Goal: Task Accomplishment & Management: Manage account settings

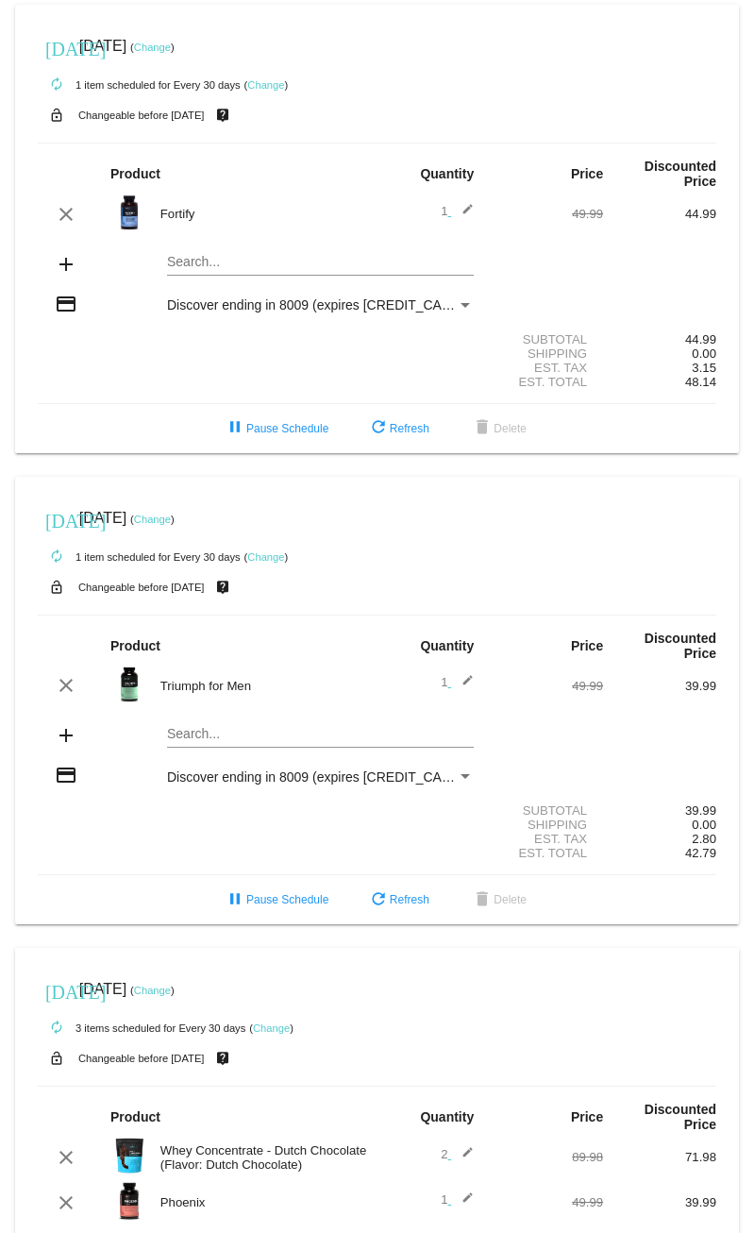
click at [460, 1146] on mat-icon "edit" at bounding box center [462, 1157] width 23 height 23
type input "1"
click at [432, 1153] on input "1" at bounding box center [437, 1160] width 24 height 14
click at [430, 1153] on input "1" at bounding box center [437, 1160] width 24 height 14
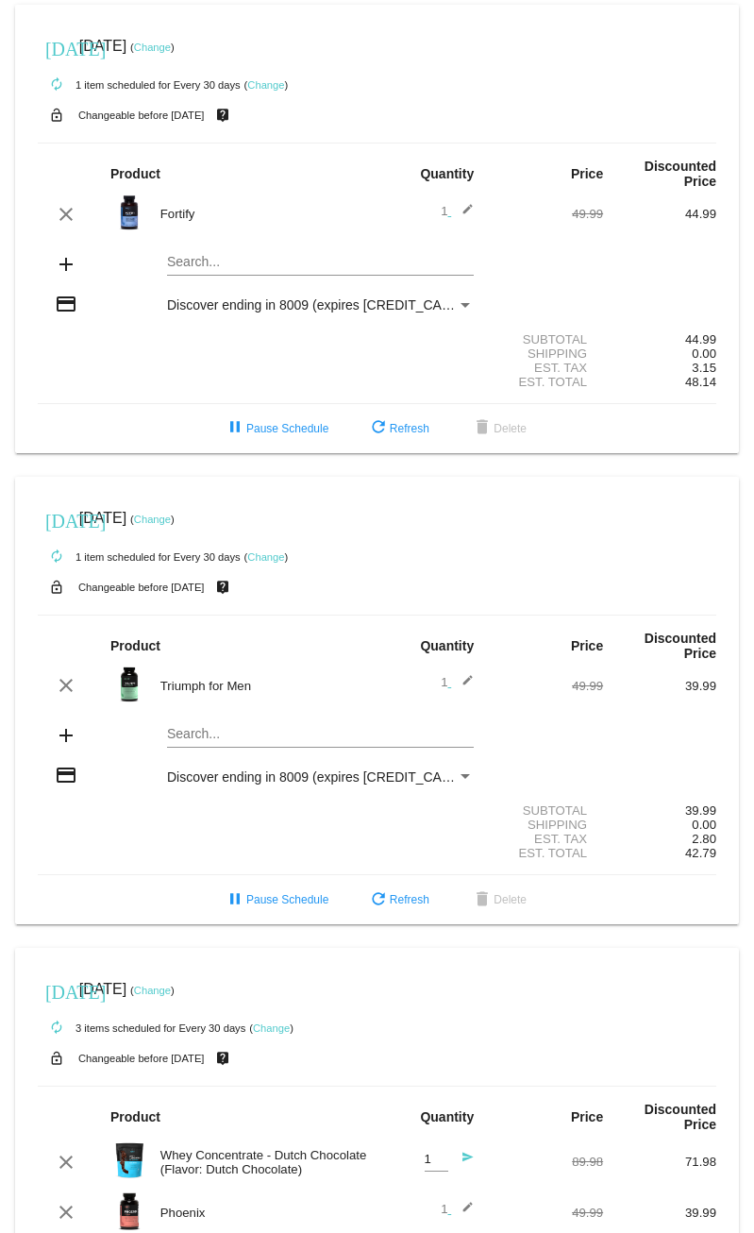
click at [456, 1151] on mat-icon "send" at bounding box center [462, 1162] width 23 height 23
click at [248, 246] on mat-card "[DATE] [DATE] ( Change ) autorenew 1 item scheduled for Every 30 days ( Change …" at bounding box center [377, 229] width 724 height 449
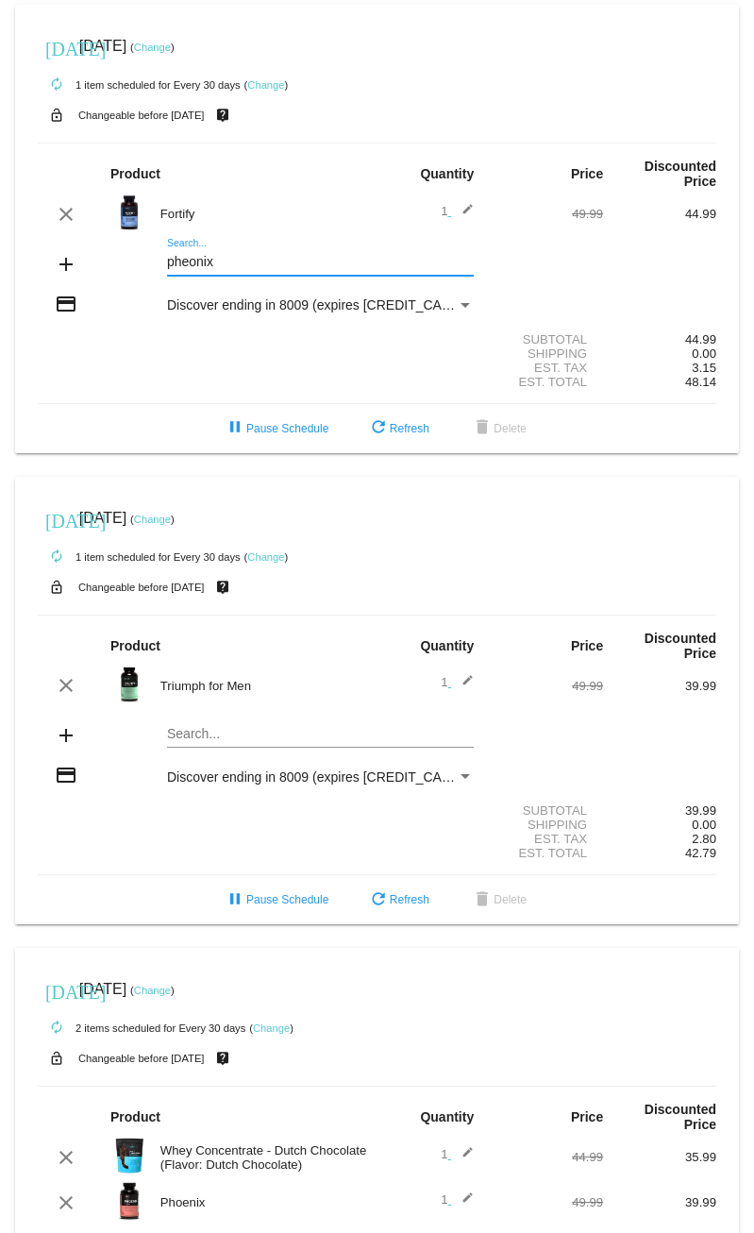
click at [178, 224] on mat-card-content "Product Quantity Price Discounted Price clear Fortify 1 edit 49.99 44.99 add ph…" at bounding box center [377, 274] width 679 height 262
click at [233, 255] on input "pheonix" at bounding box center [320, 262] width 307 height 15
type input "p"
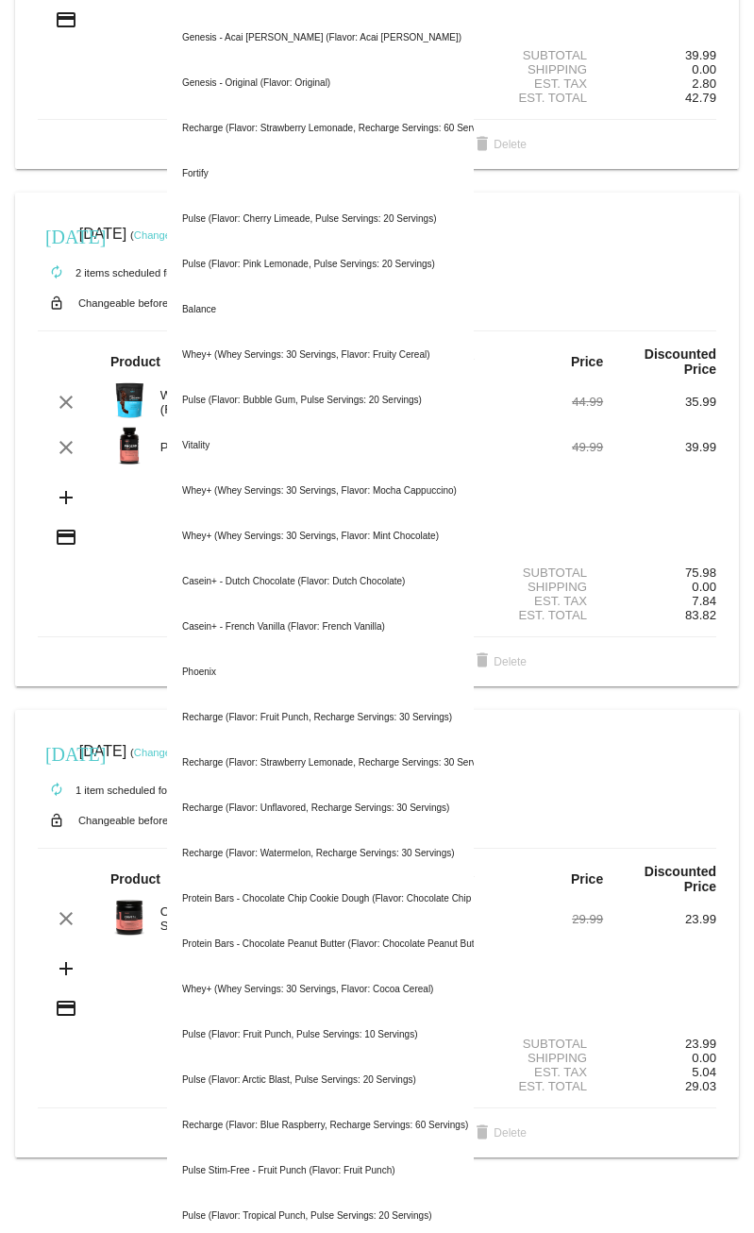
scroll to position [662, 0]
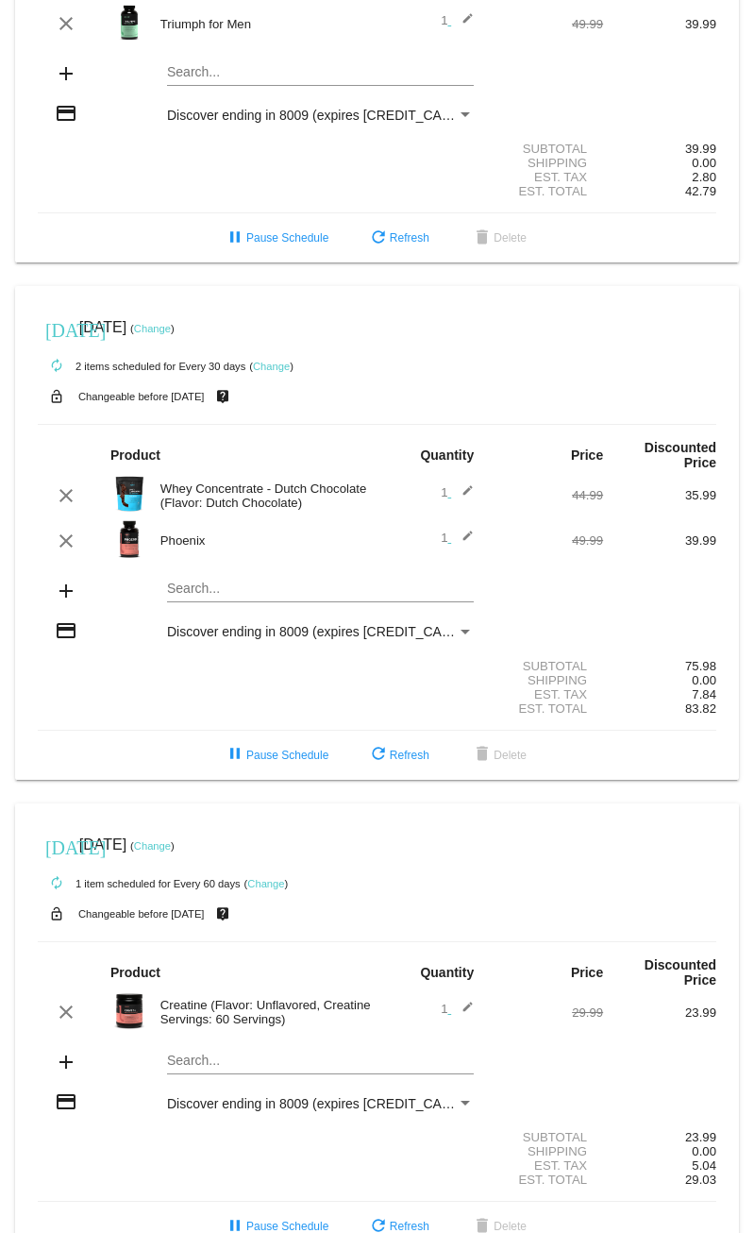
click at [110, 619] on div "credit_card Discover ending in 8009 (expires [CREDIT_CARD_DATA])" at bounding box center [377, 631] width 679 height 25
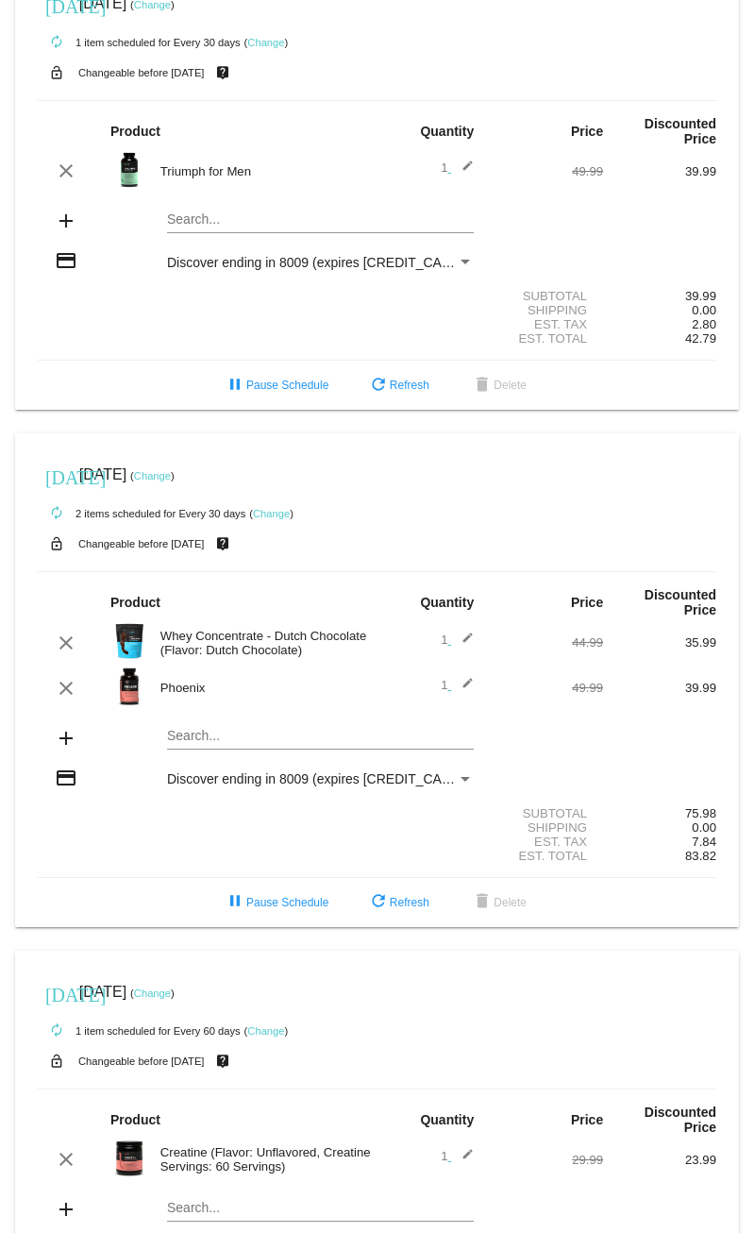
scroll to position [379, 0]
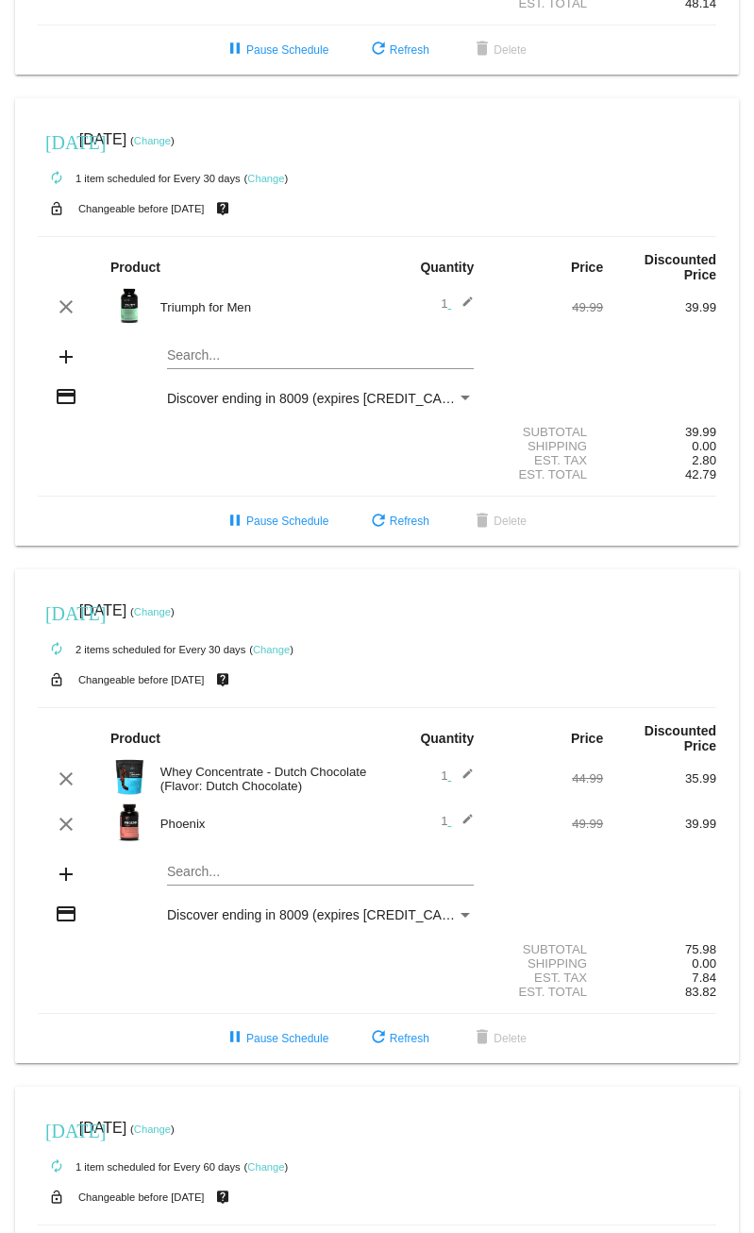
click at [195, 340] on div "Search..." at bounding box center [320, 350] width 307 height 37
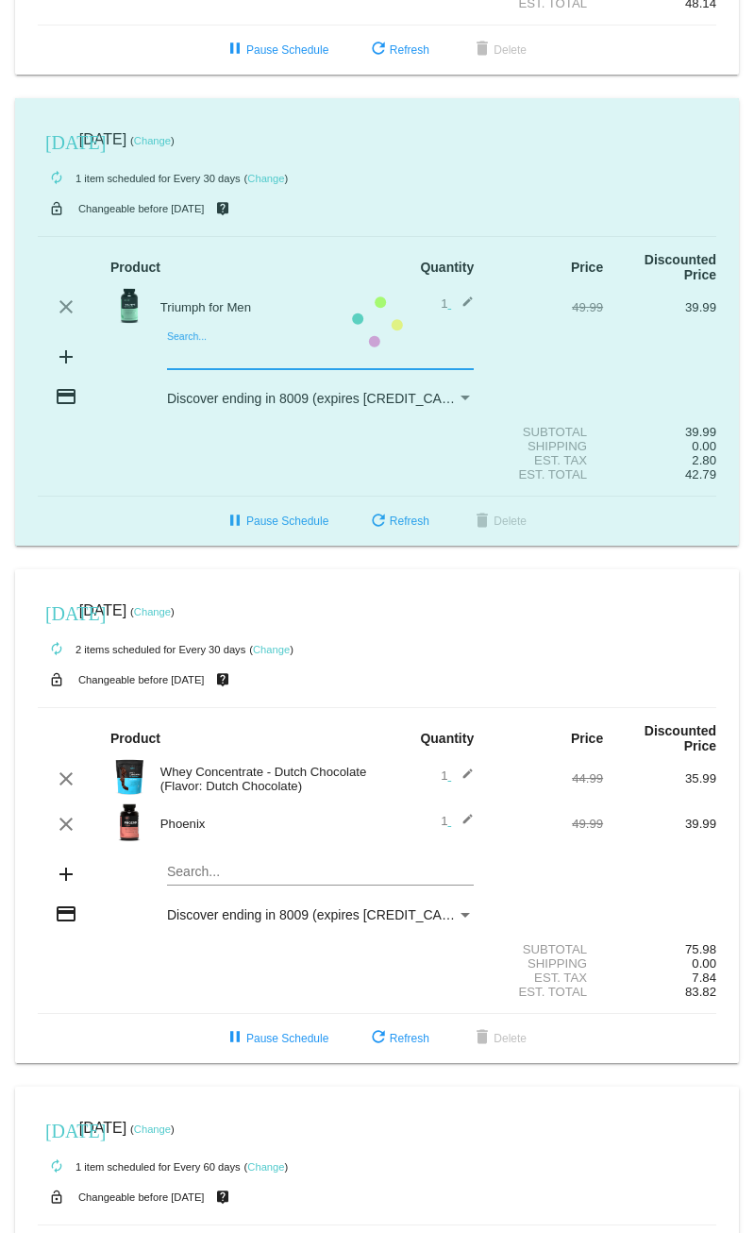
click at [199, 348] on input "Search..." at bounding box center [320, 355] width 307 height 15
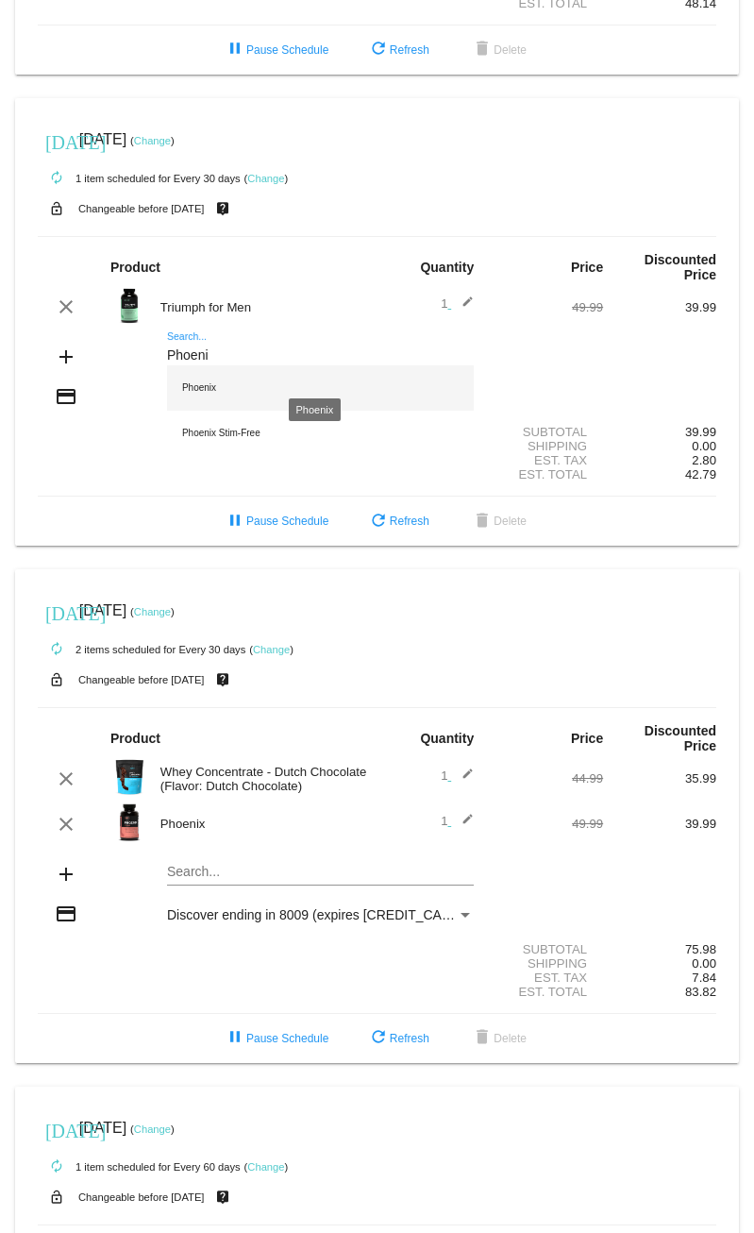
type input "Phoeni"
click at [198, 365] on div "Phoenix" at bounding box center [320, 387] width 307 height 45
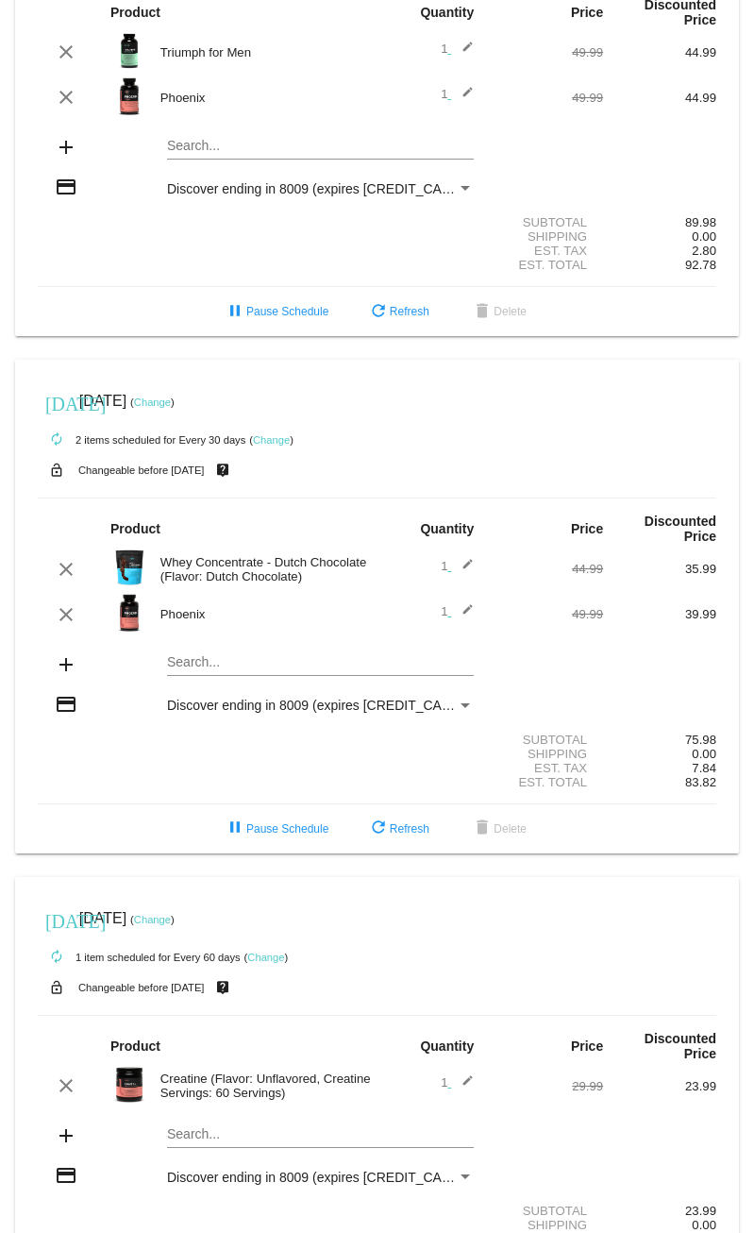
scroll to position [708, 0]
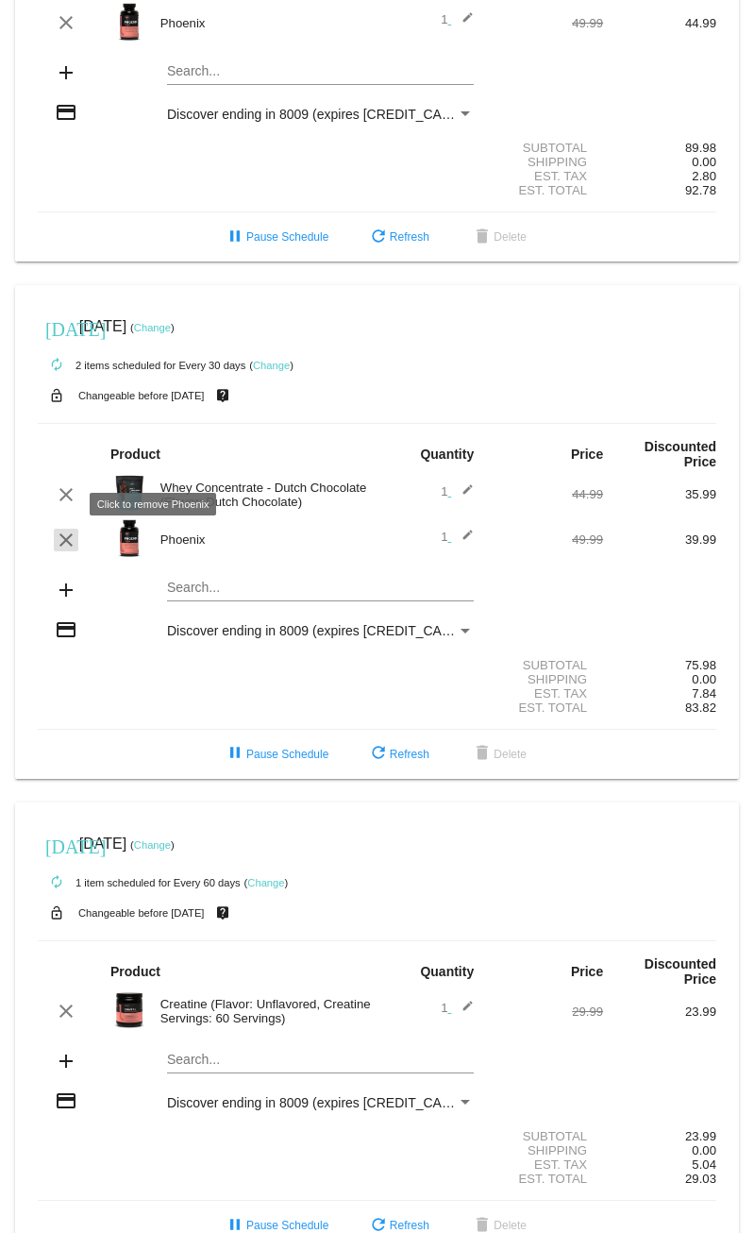
click at [68, 529] on mat-icon "clear" at bounding box center [66, 540] width 23 height 23
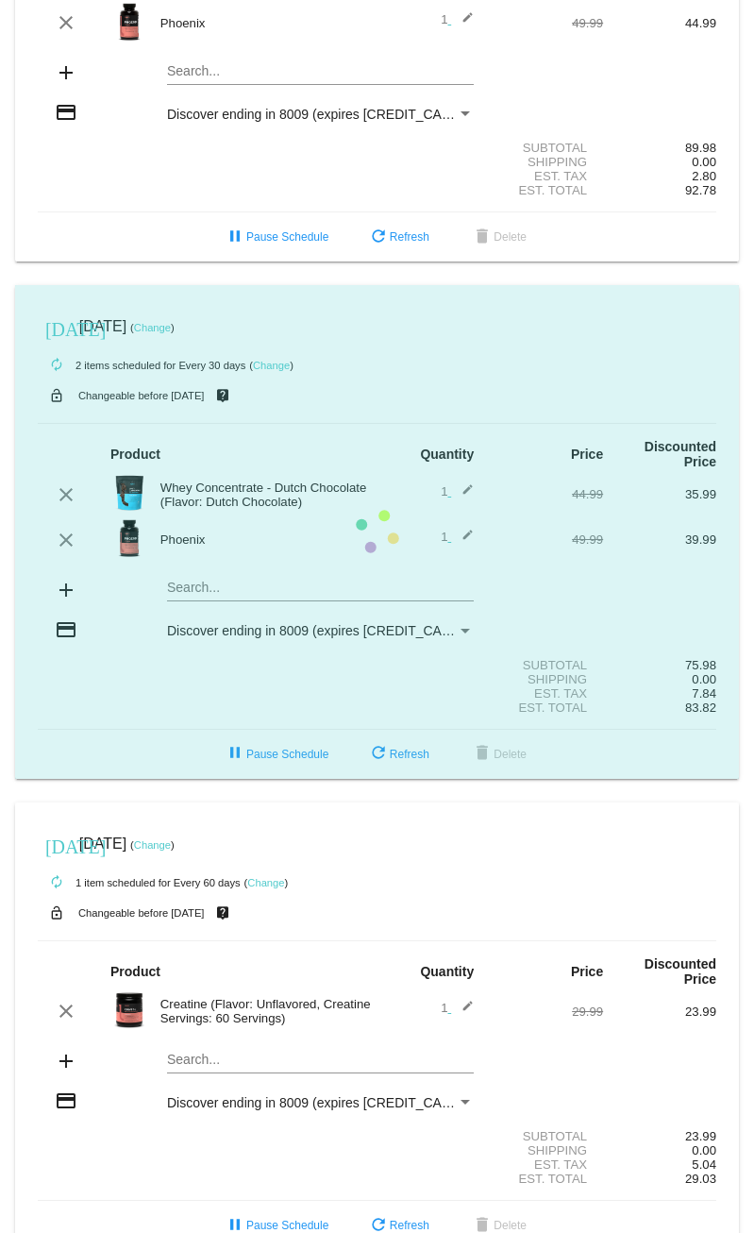
scroll to position [662, 0]
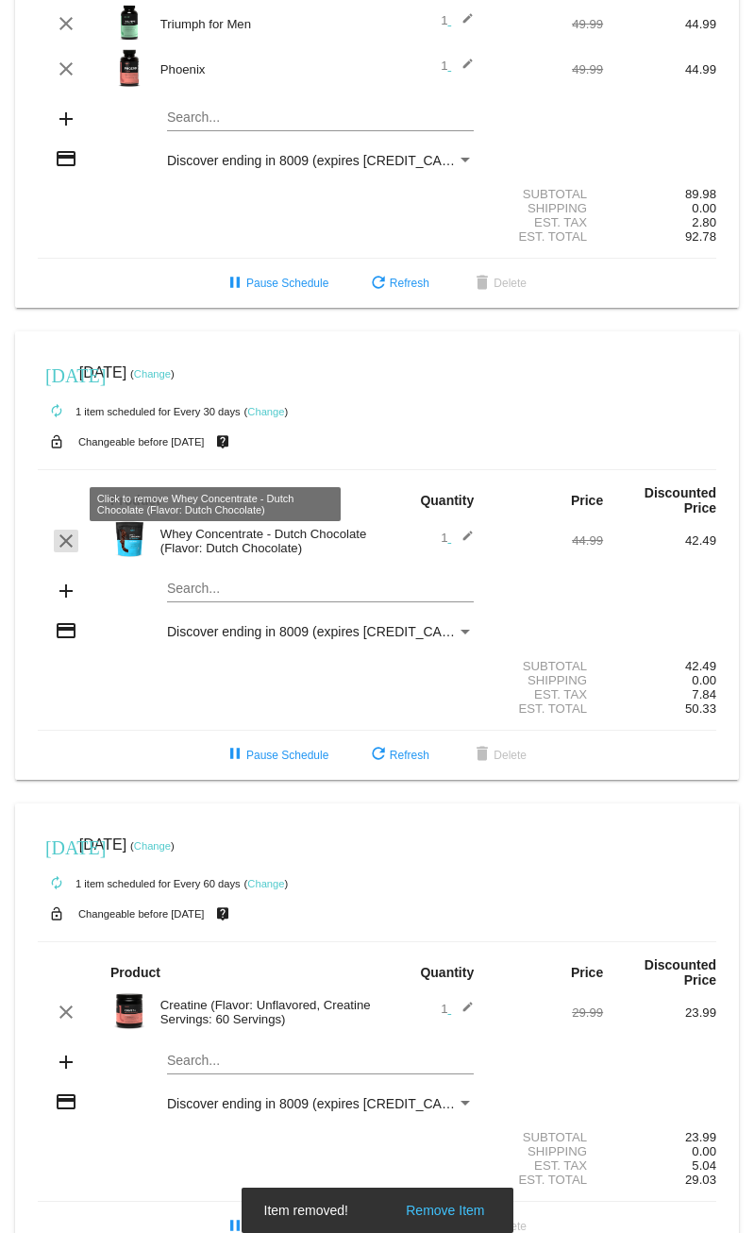
click at [61, 530] on mat-icon "clear" at bounding box center [66, 541] width 23 height 23
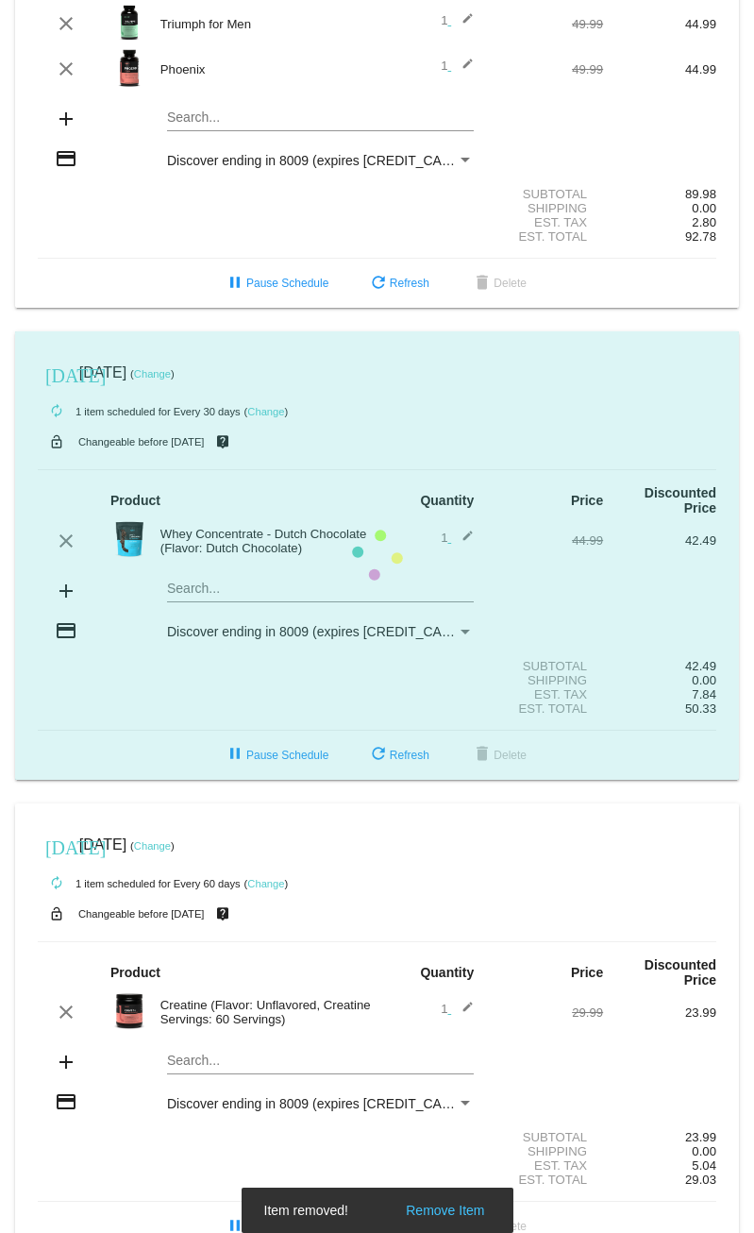
scroll to position [612, 0]
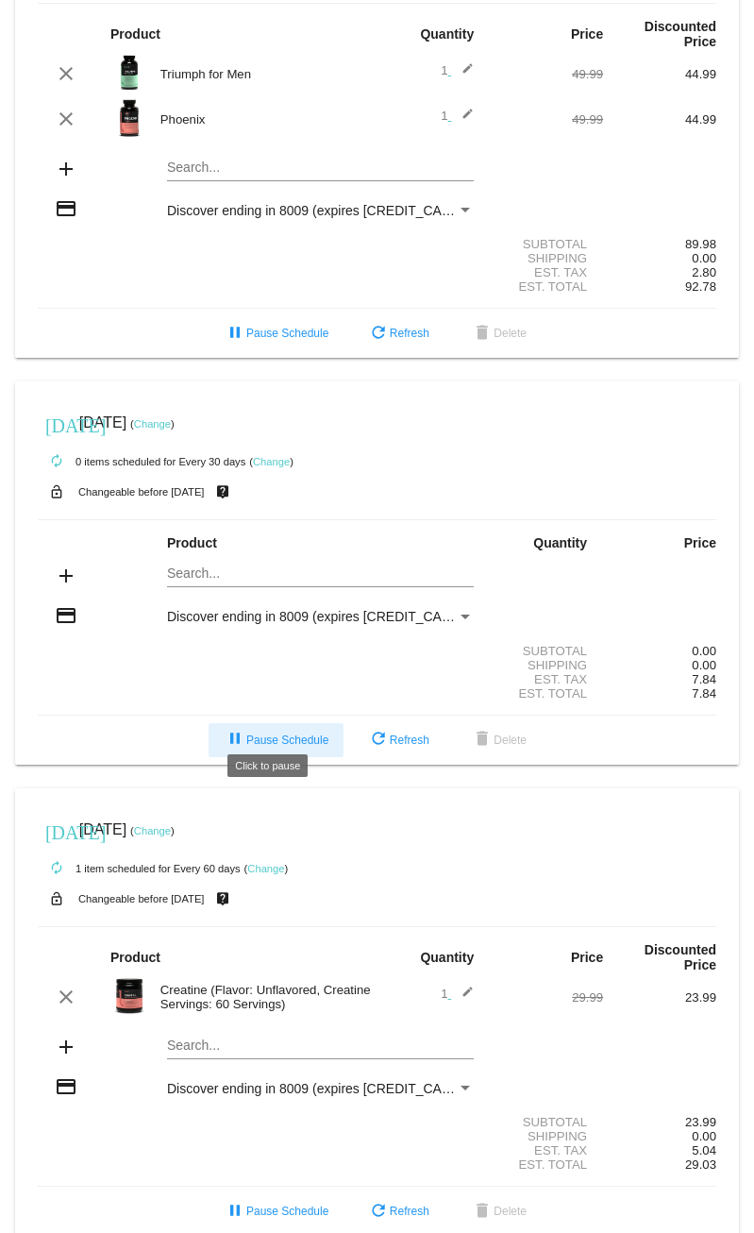
click at [285, 734] on span "pause Pause Schedule" at bounding box center [276, 740] width 105 height 13
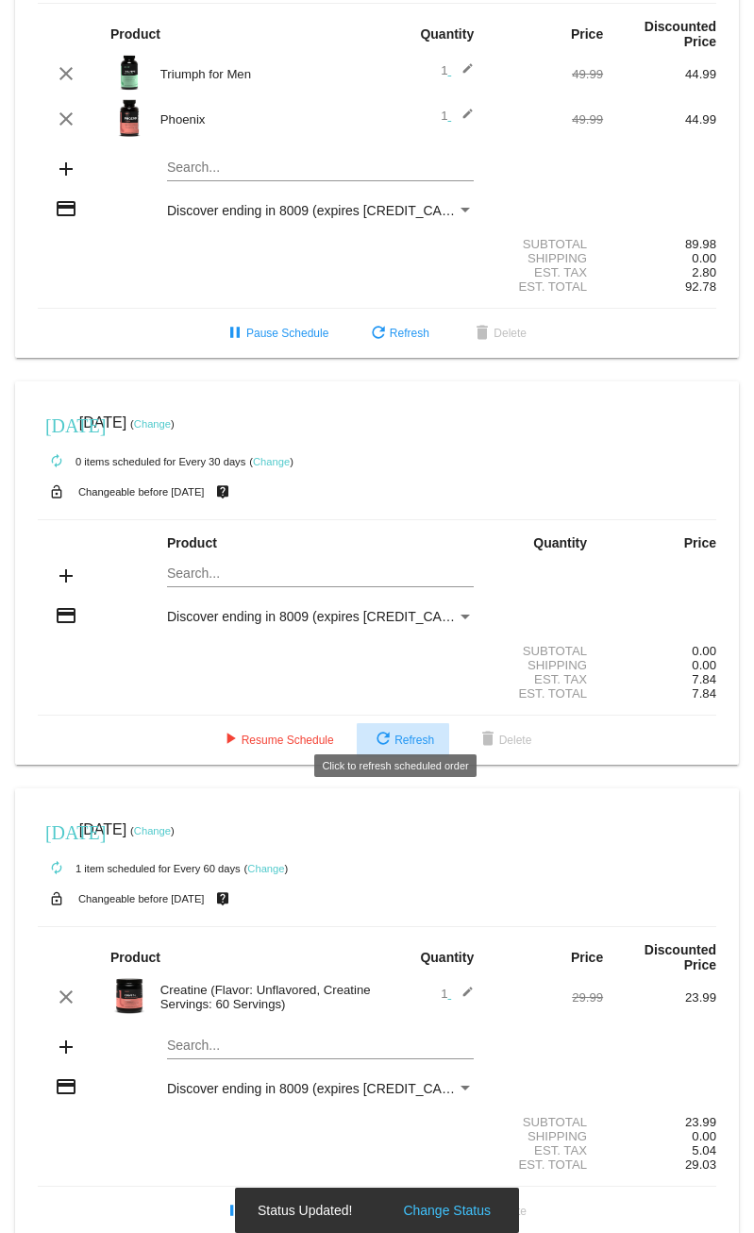
click at [399, 734] on span "refresh Refresh" at bounding box center [403, 740] width 62 height 13
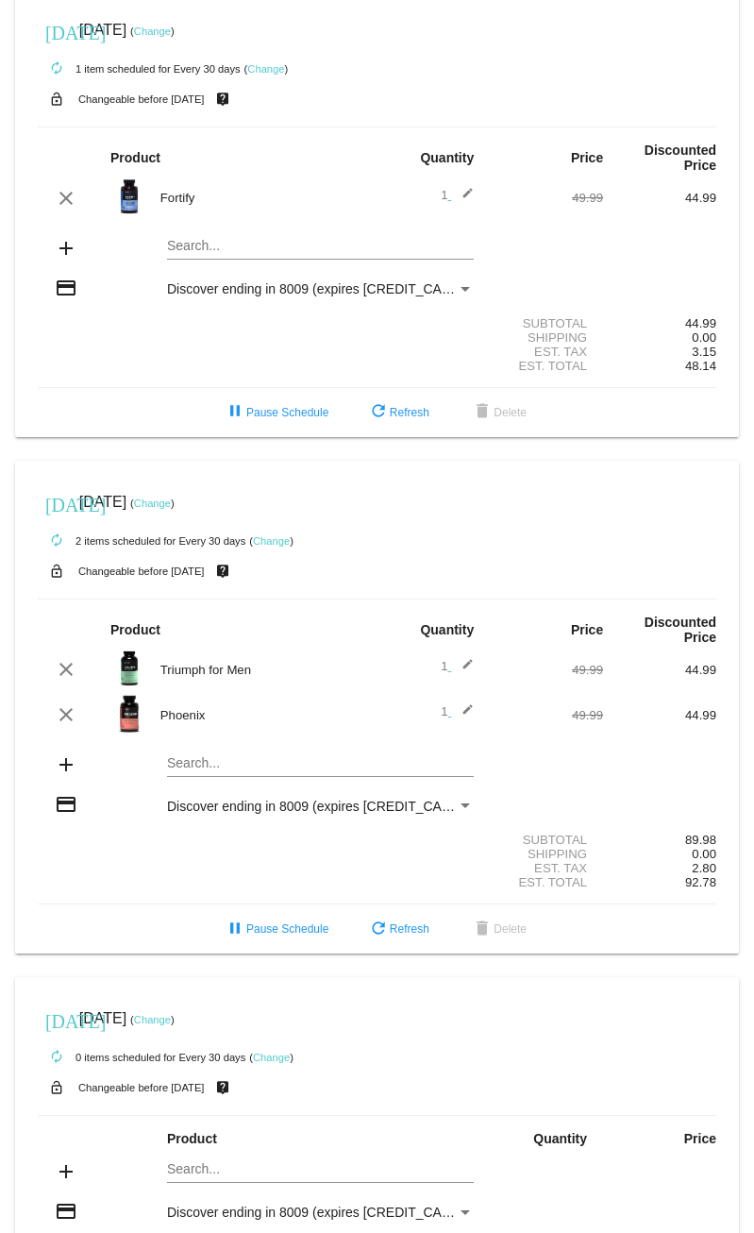
scroll to position [0, 0]
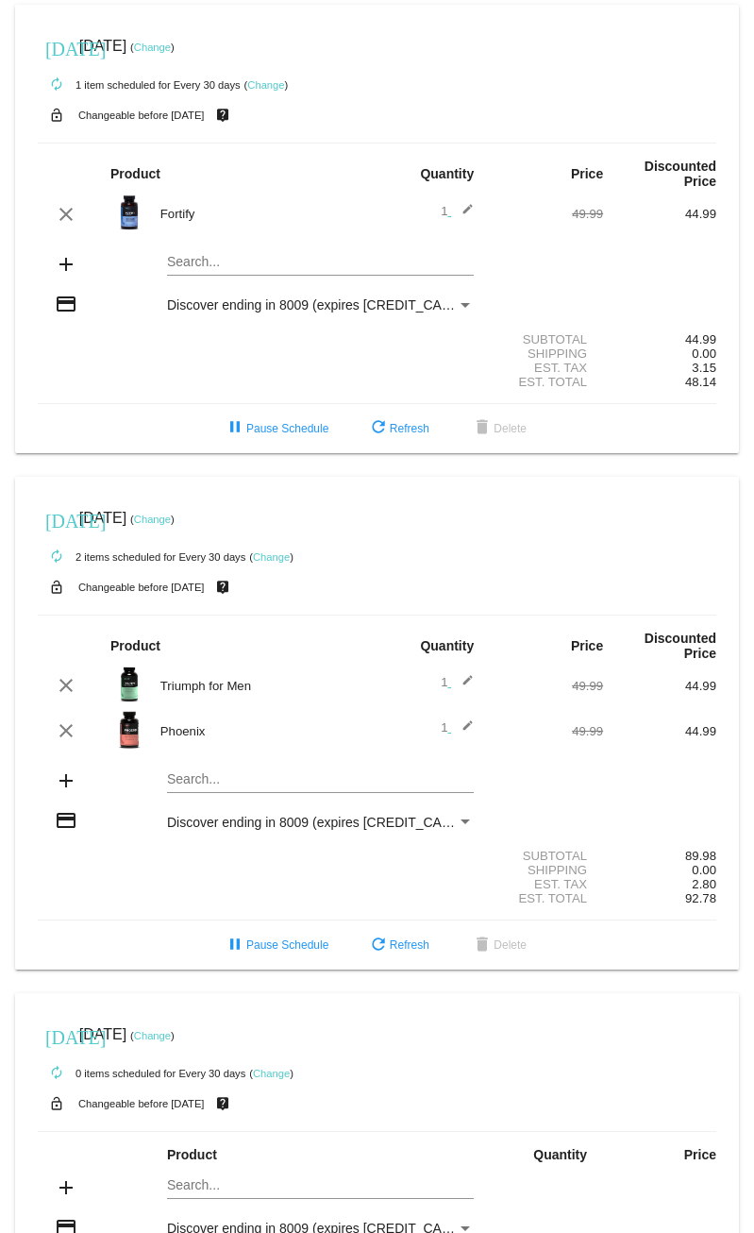
click at [202, 239] on div "Search..." at bounding box center [320, 257] width 307 height 37
type input "Phoenix"
click at [188, 279] on div "Phoenix" at bounding box center [320, 294] width 307 height 45
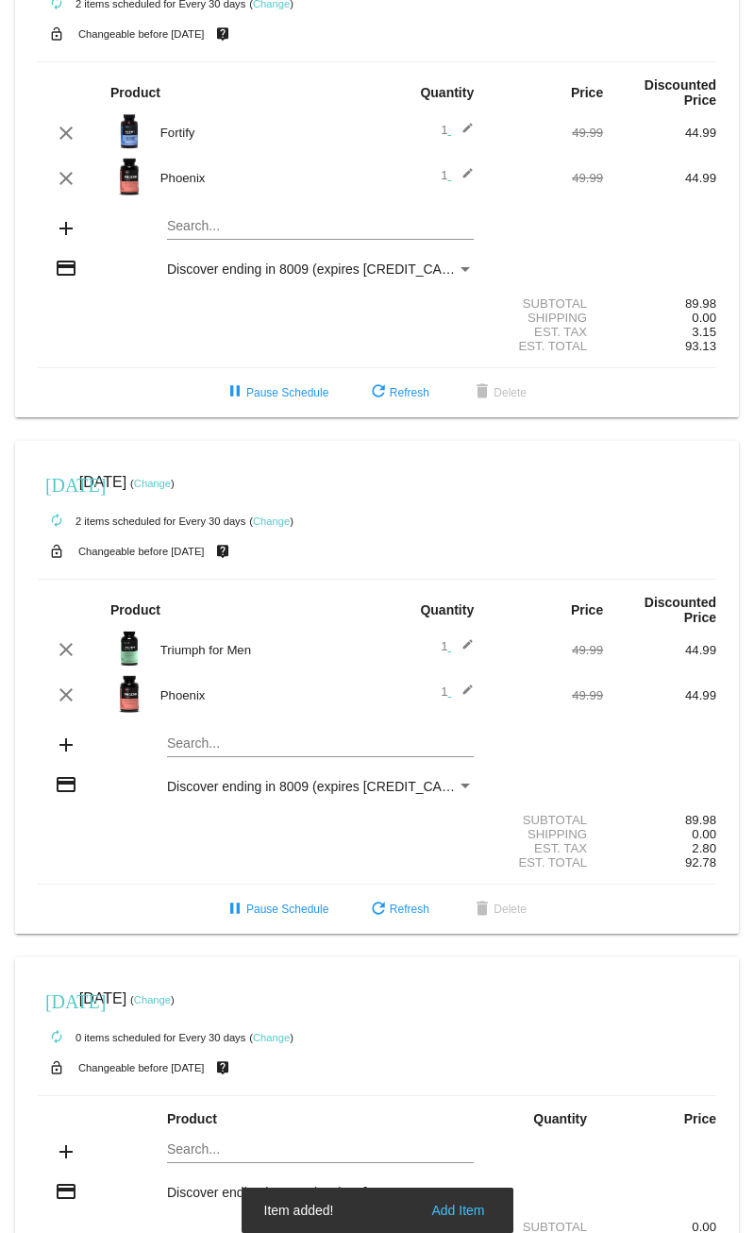
scroll to position [189, 0]
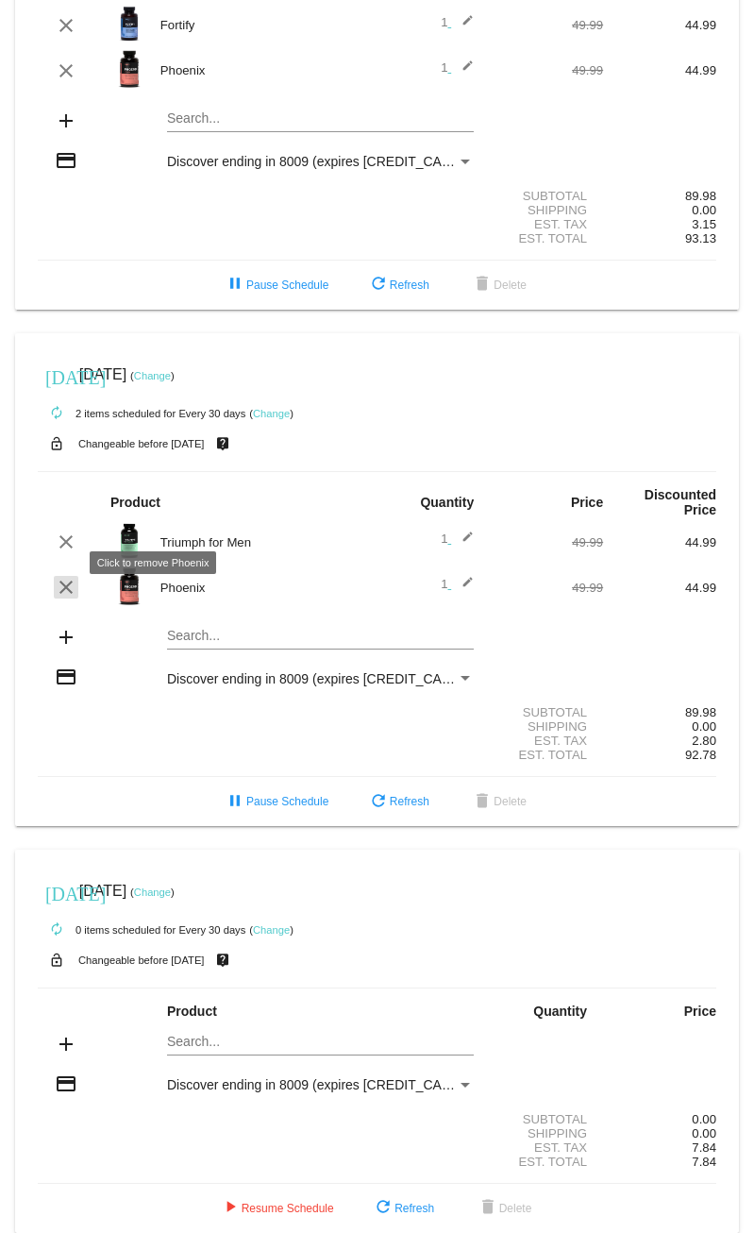
click at [64, 576] on mat-icon "clear" at bounding box center [66, 587] width 23 height 23
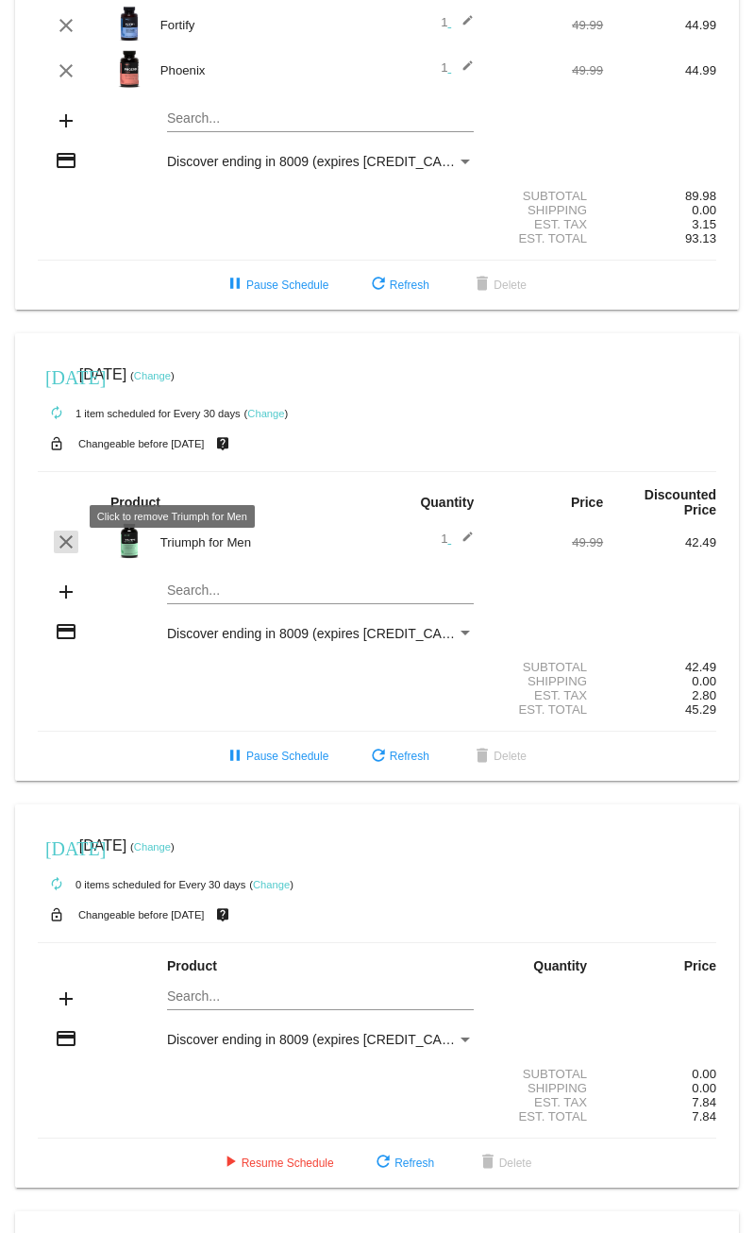
click at [63, 531] on mat-icon "clear" at bounding box center [66, 542] width 23 height 23
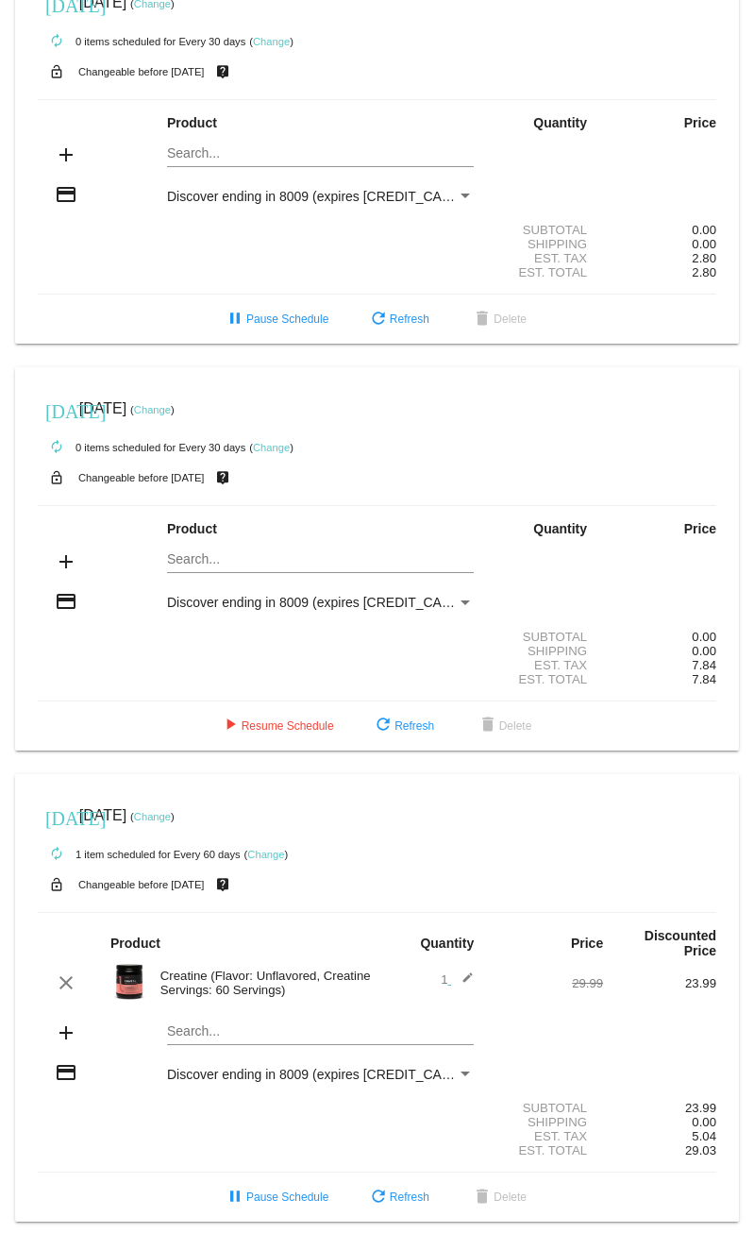
scroll to position [0, 0]
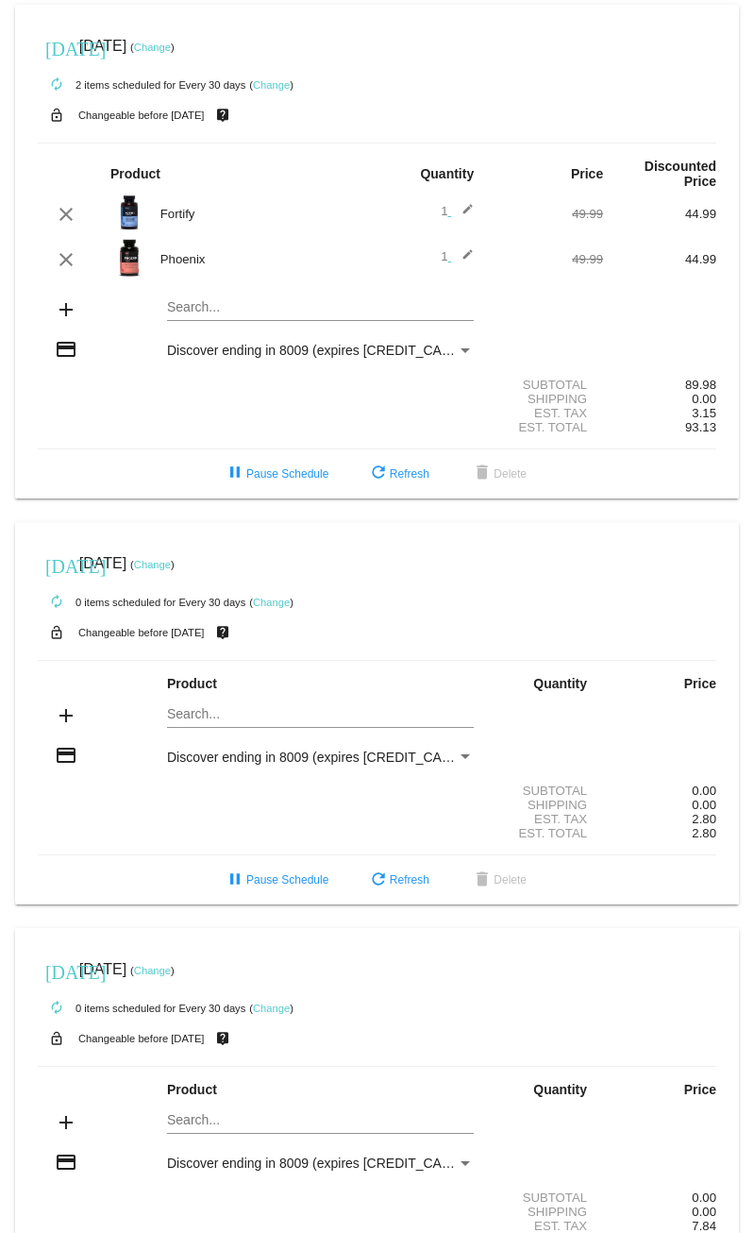
click at [222, 294] on mat-card "[DATE] [DATE] ( Change ) autorenew 2 items scheduled for Every 30 days ( Change…" at bounding box center [377, 252] width 724 height 494
type input "Triump"
click at [237, 324] on div "Triumph for Men" at bounding box center [320, 339] width 307 height 45
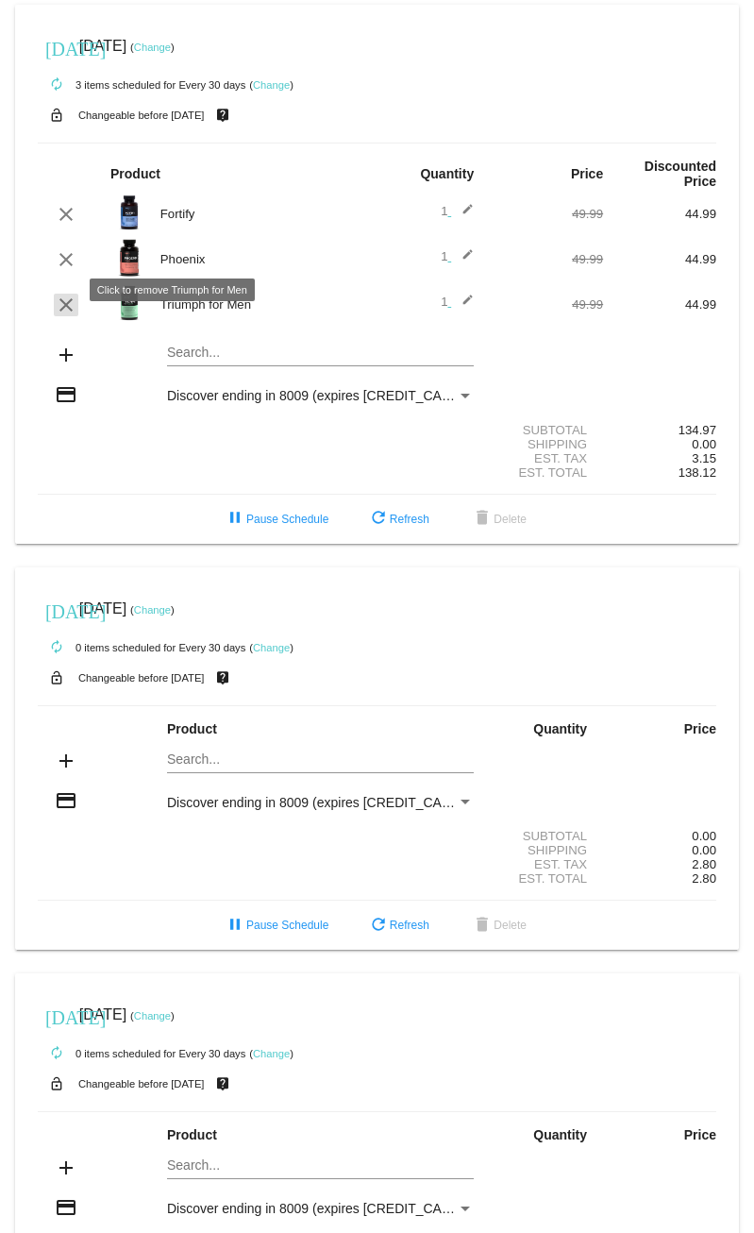
click at [70, 295] on mat-icon "clear" at bounding box center [66, 305] width 23 height 23
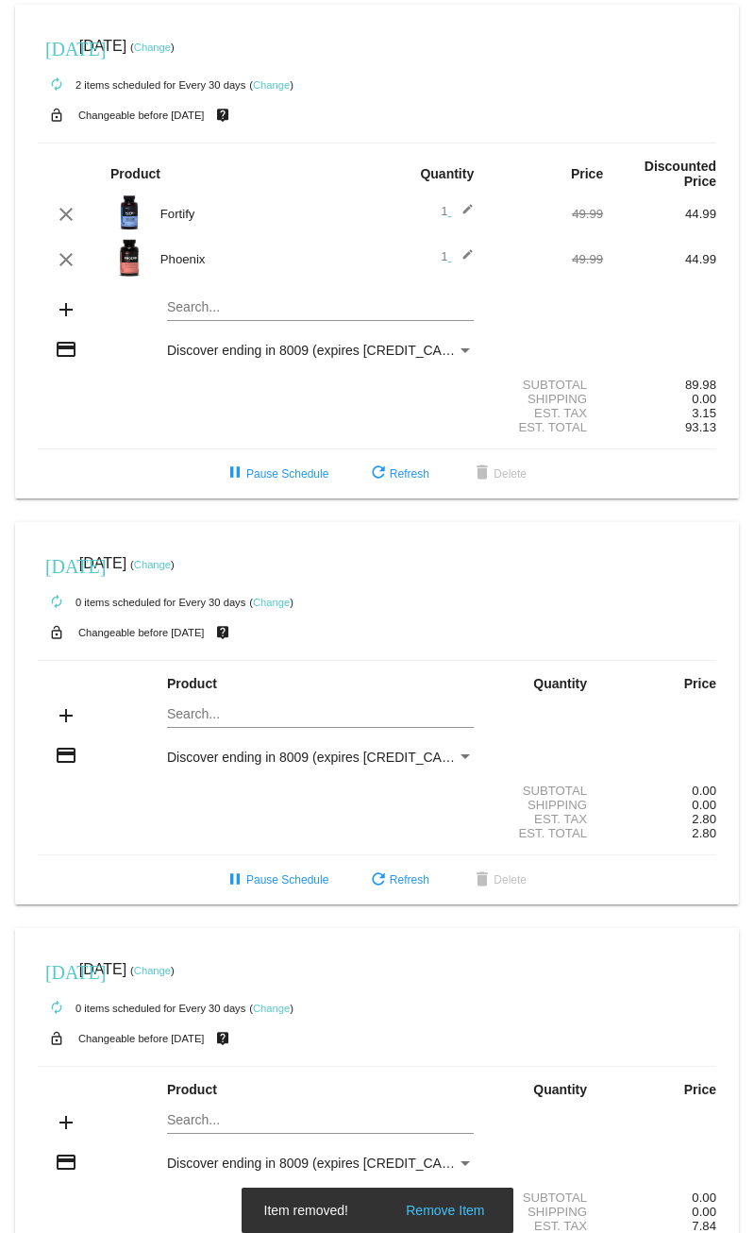
click at [216, 284] on div "Search..." at bounding box center [320, 302] width 307 height 37
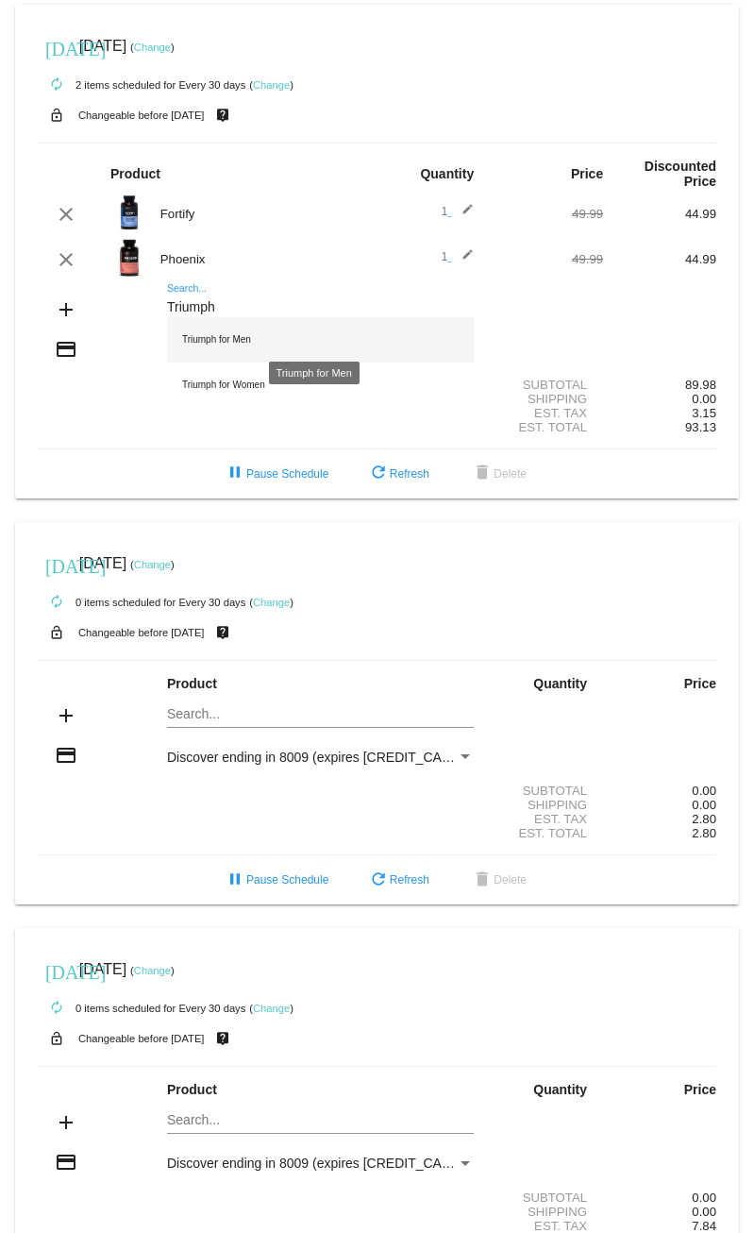
type input "Triumph"
click at [292, 330] on div "Triumph for Men" at bounding box center [320, 339] width 307 height 45
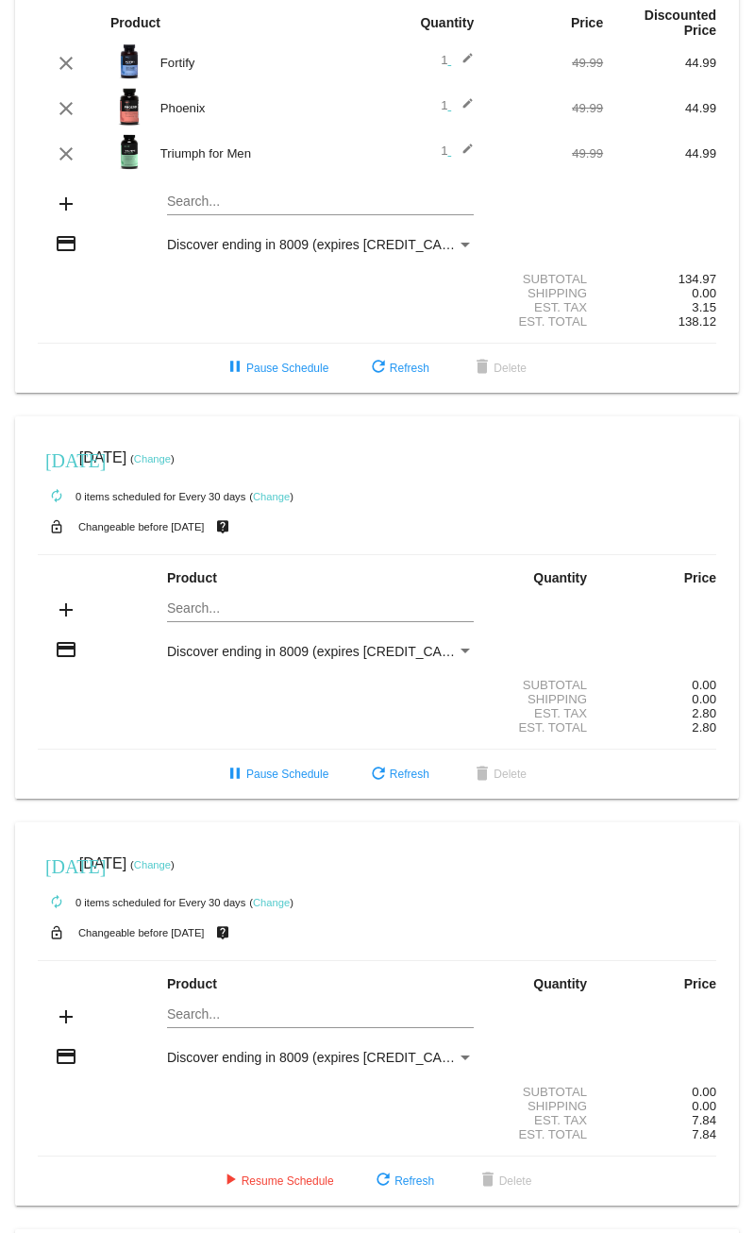
scroll to position [283, 0]
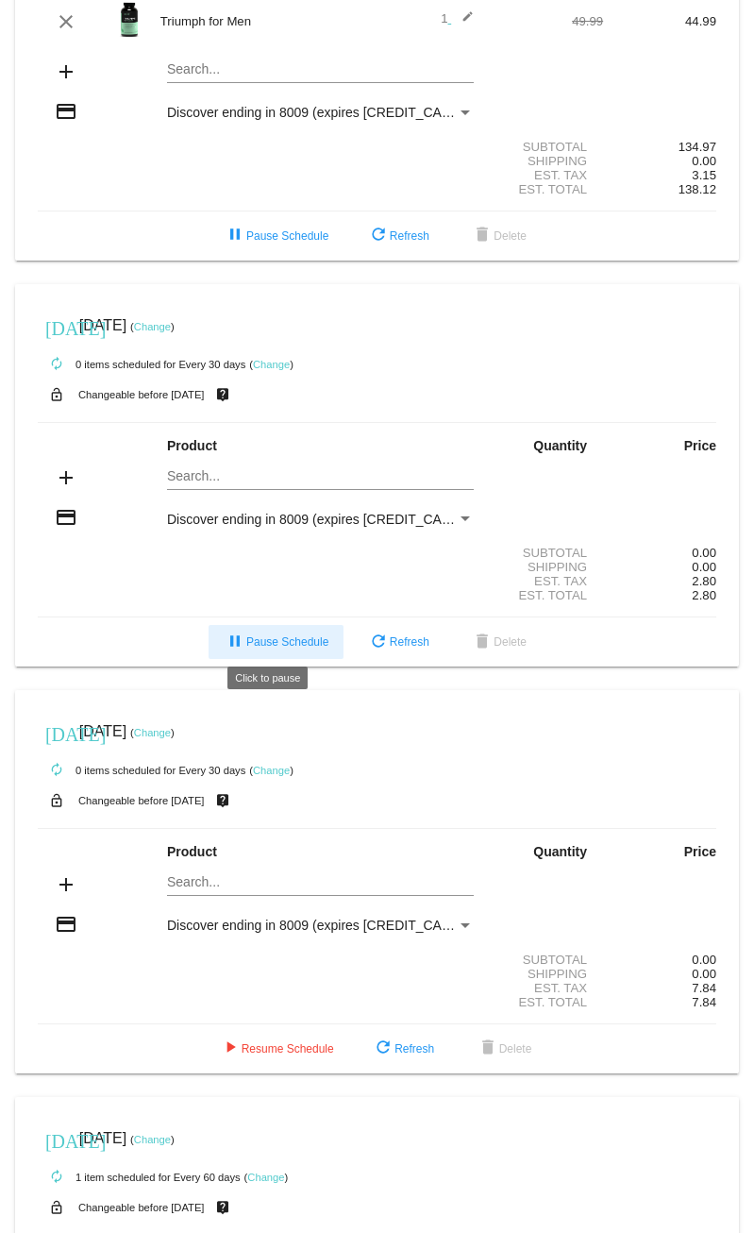
click at [297, 629] on button "pause Pause Schedule" at bounding box center [276, 642] width 135 height 34
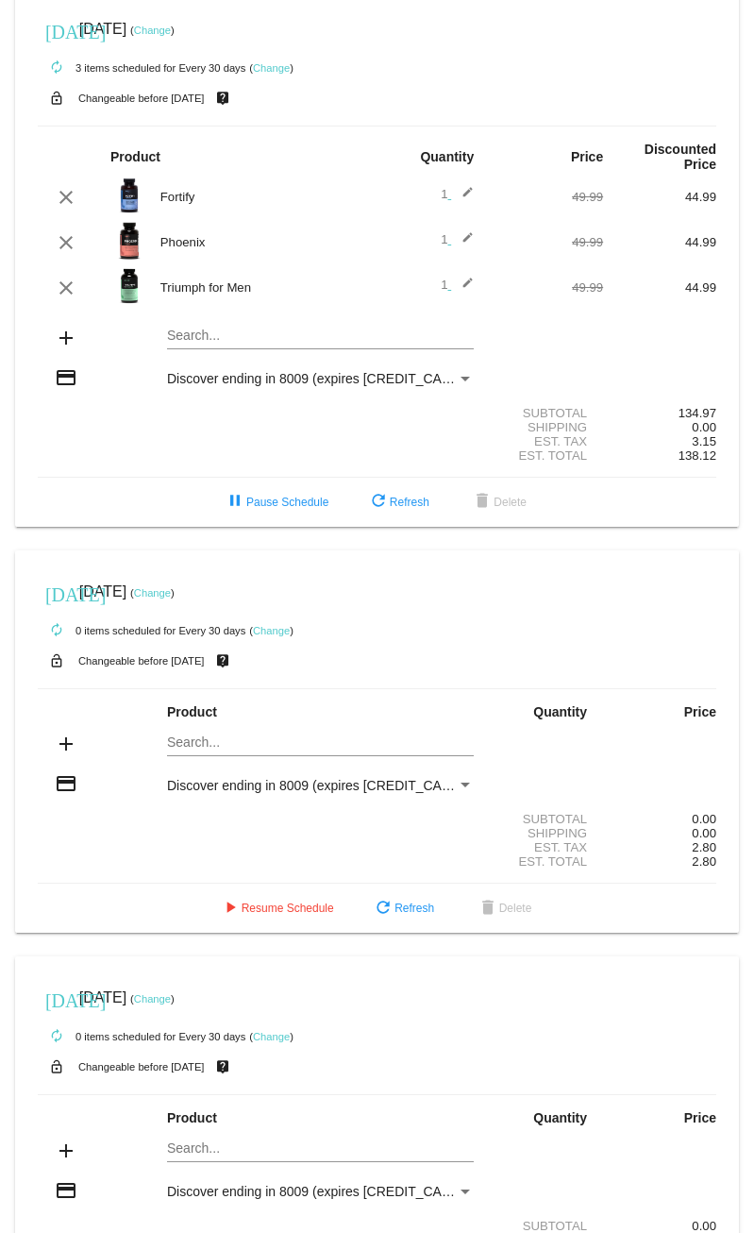
scroll to position [0, 0]
